Goal: Find specific page/section: Find specific page/section

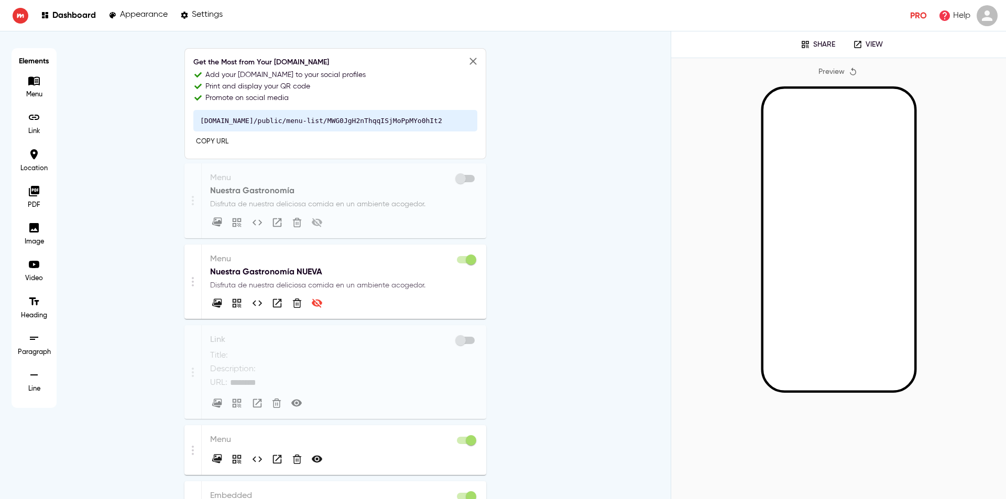
click at [373, 267] on p "Nuestra Gastronomía NUEVA" at bounding box center [344, 272] width 268 height 13
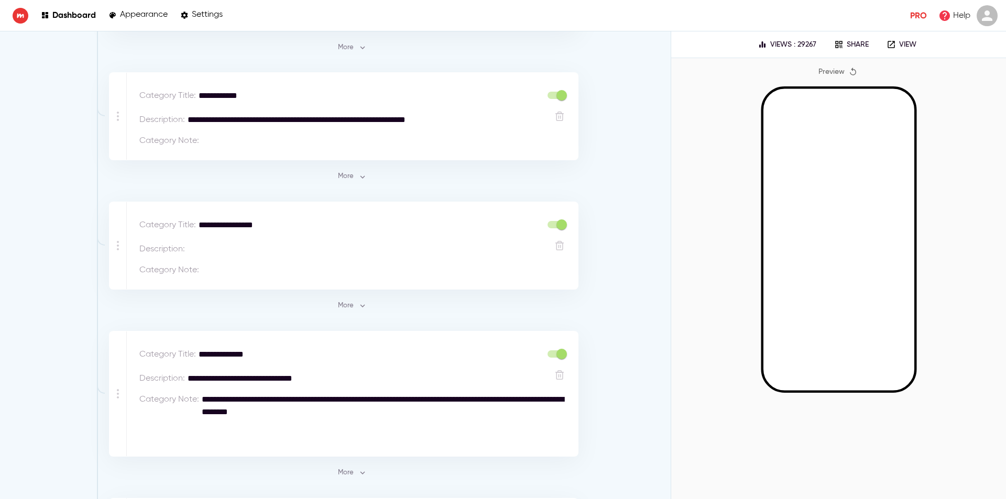
scroll to position [576, 0]
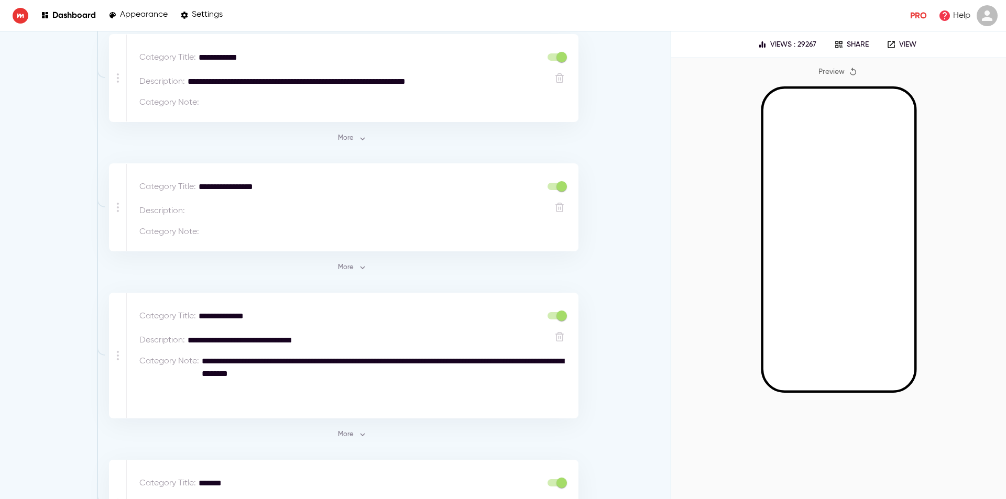
click at [330, 270] on div "More" at bounding box center [352, 263] width 453 height 25
click at [338, 267] on span "More" at bounding box center [352, 268] width 28 height 12
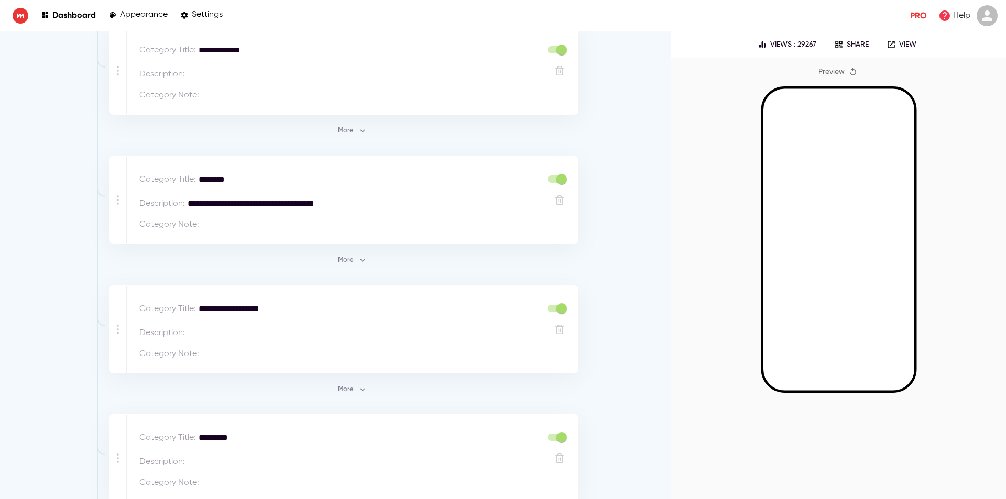
scroll to position [2096, 0]
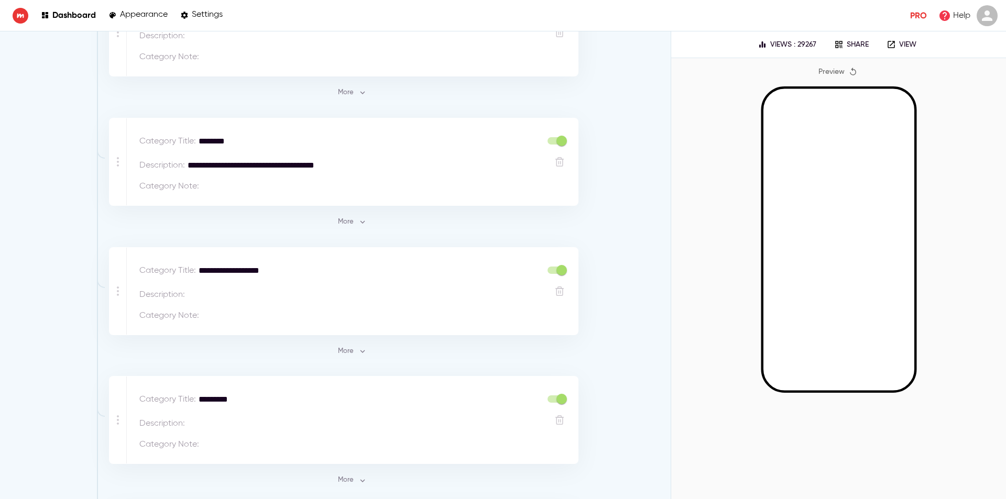
click at [359, 226] on button "More" at bounding box center [352, 222] width 34 height 16
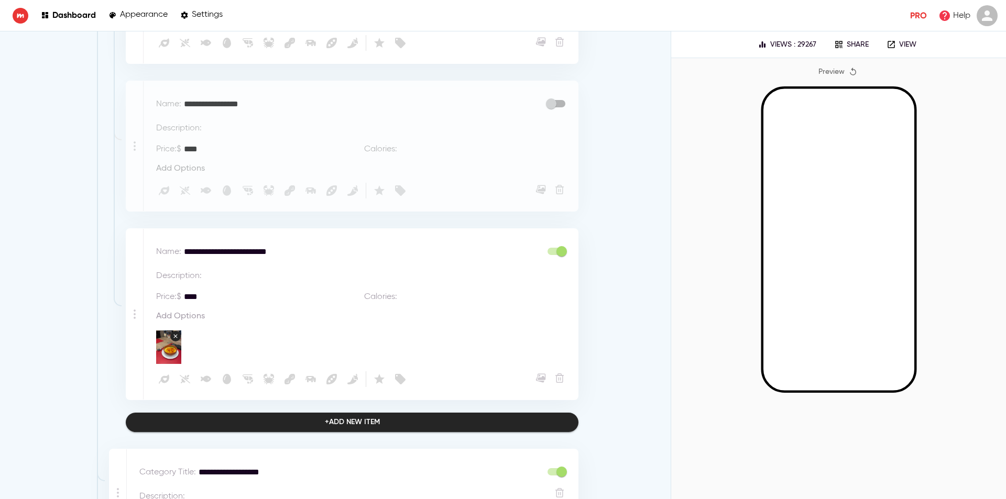
scroll to position [3772, 0]
